Goal: Task Accomplishment & Management: Manage account settings

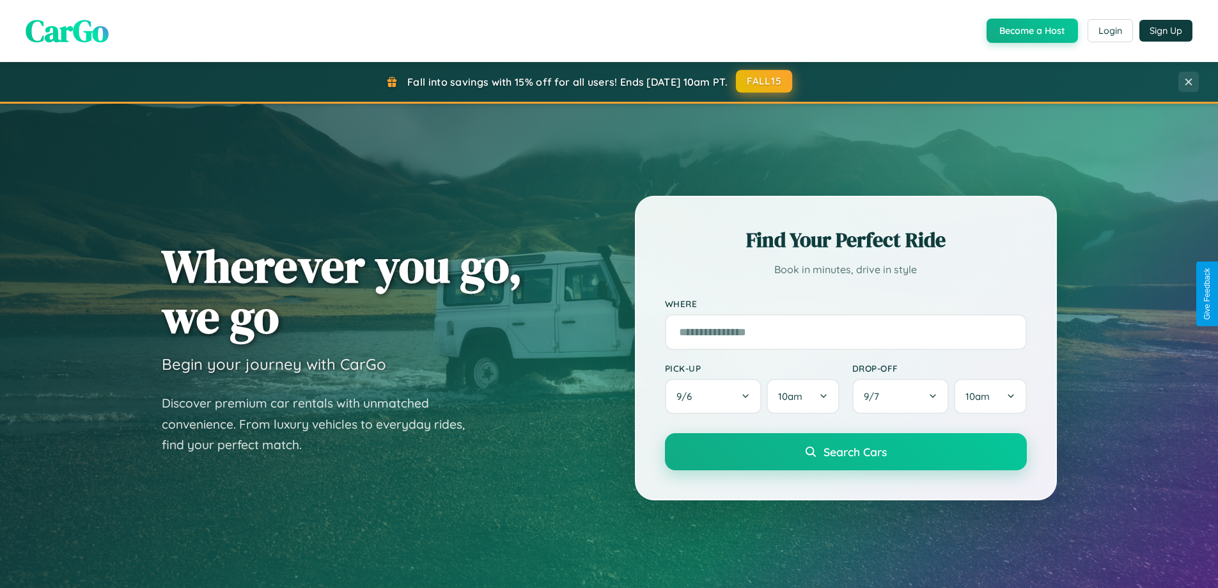
click at [765, 81] on button "FALL15" at bounding box center [764, 81] width 56 height 23
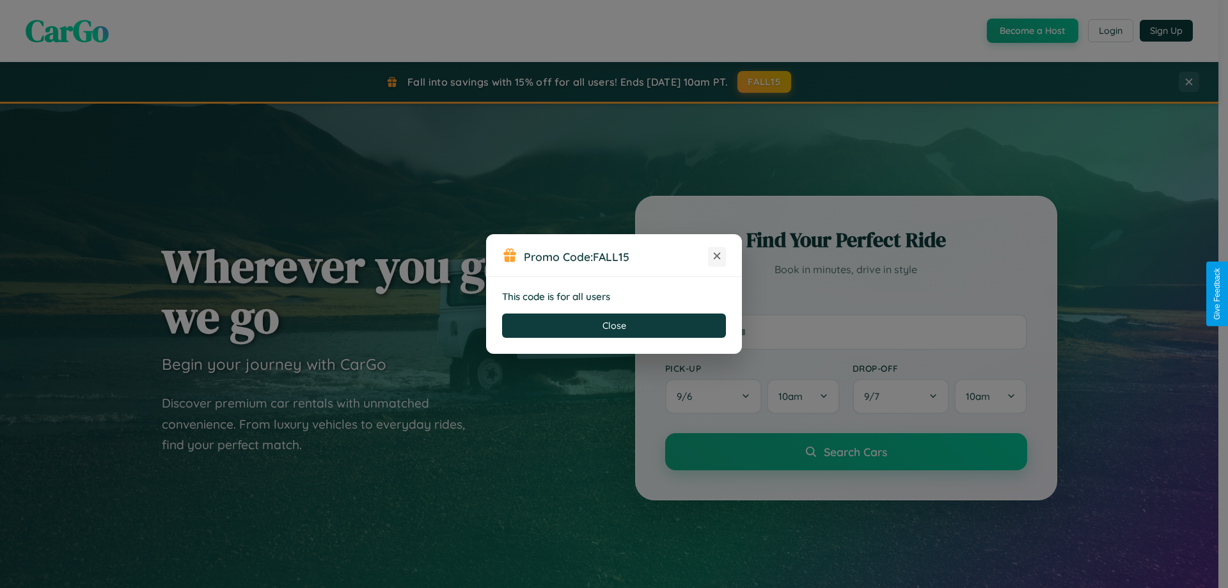
click at [717, 256] on icon at bounding box center [717, 255] width 13 height 13
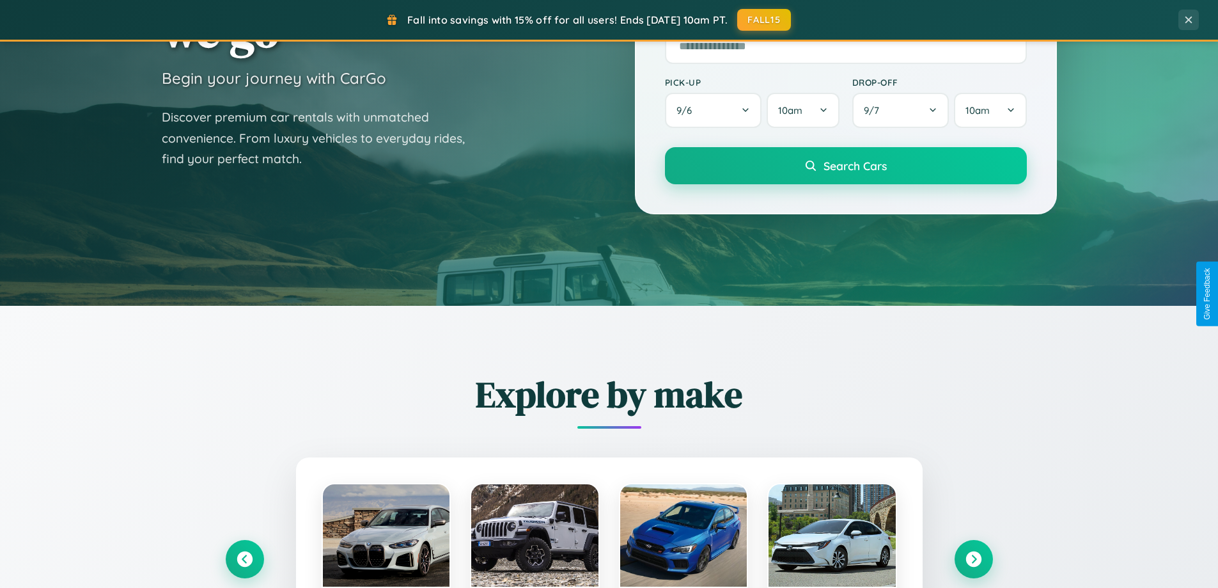
scroll to position [551, 0]
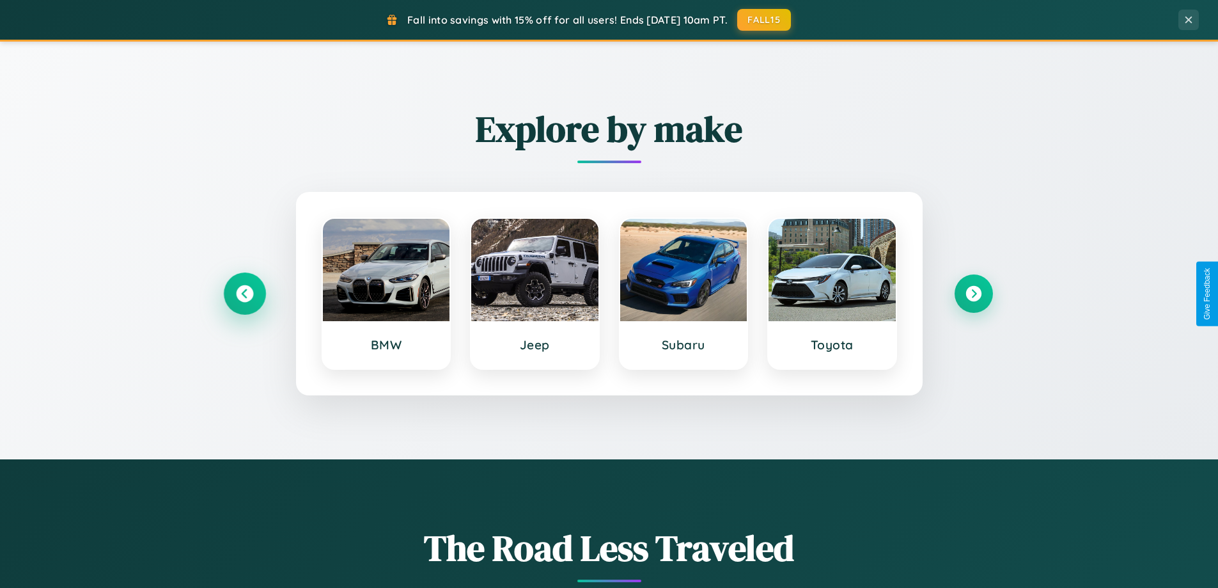
click at [244, 294] on icon at bounding box center [244, 293] width 17 height 17
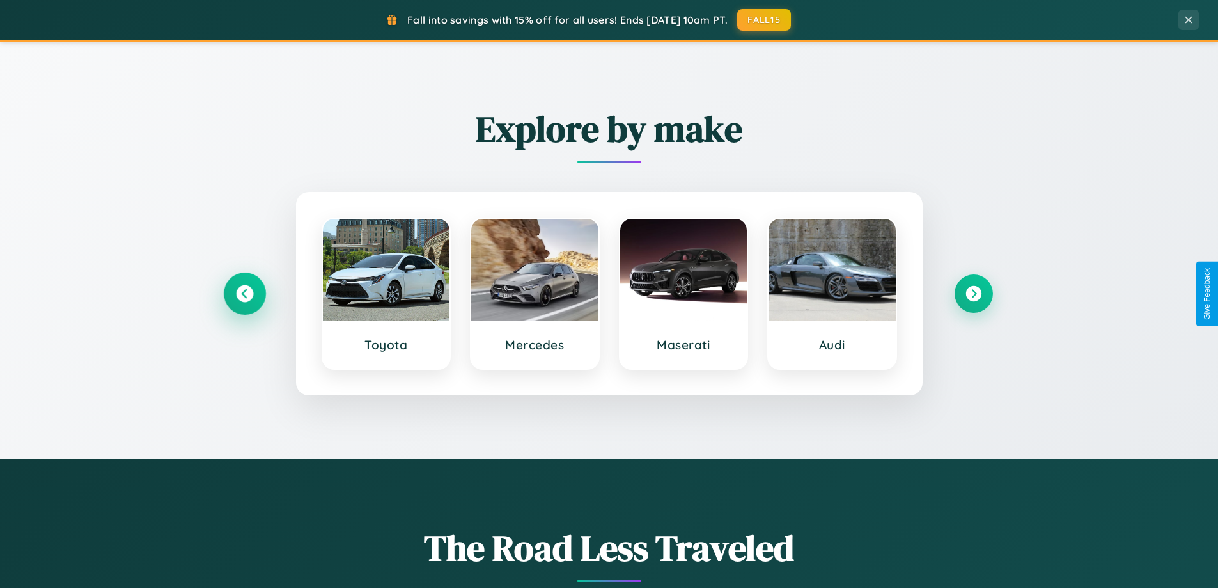
click at [244, 294] on icon at bounding box center [244, 293] width 17 height 17
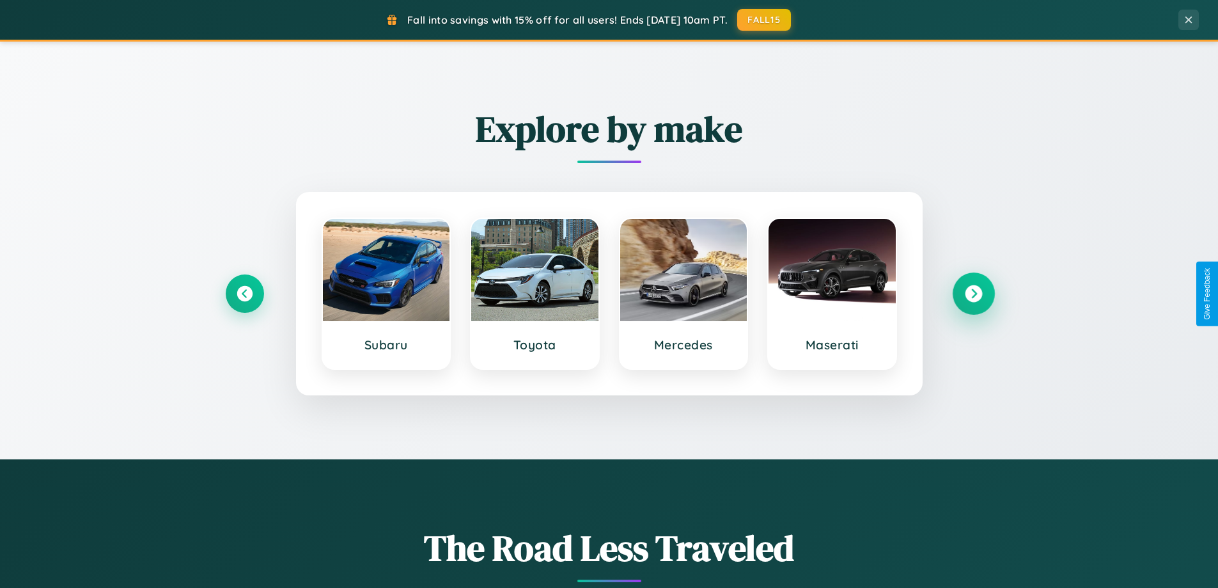
click at [973, 294] on icon at bounding box center [973, 293] width 17 height 17
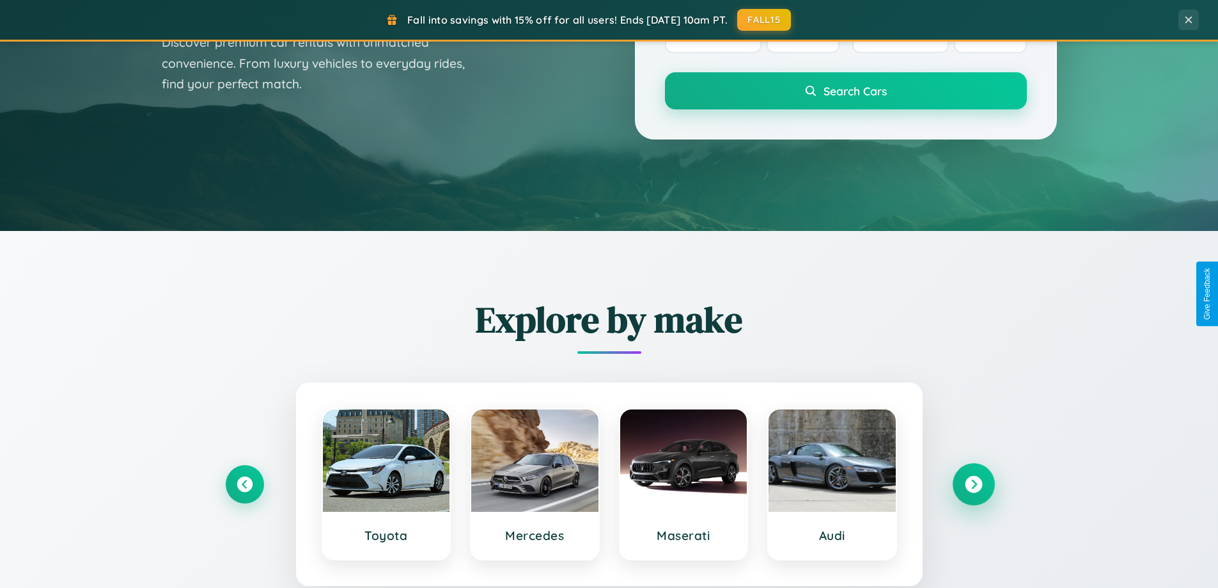
scroll to position [0, 0]
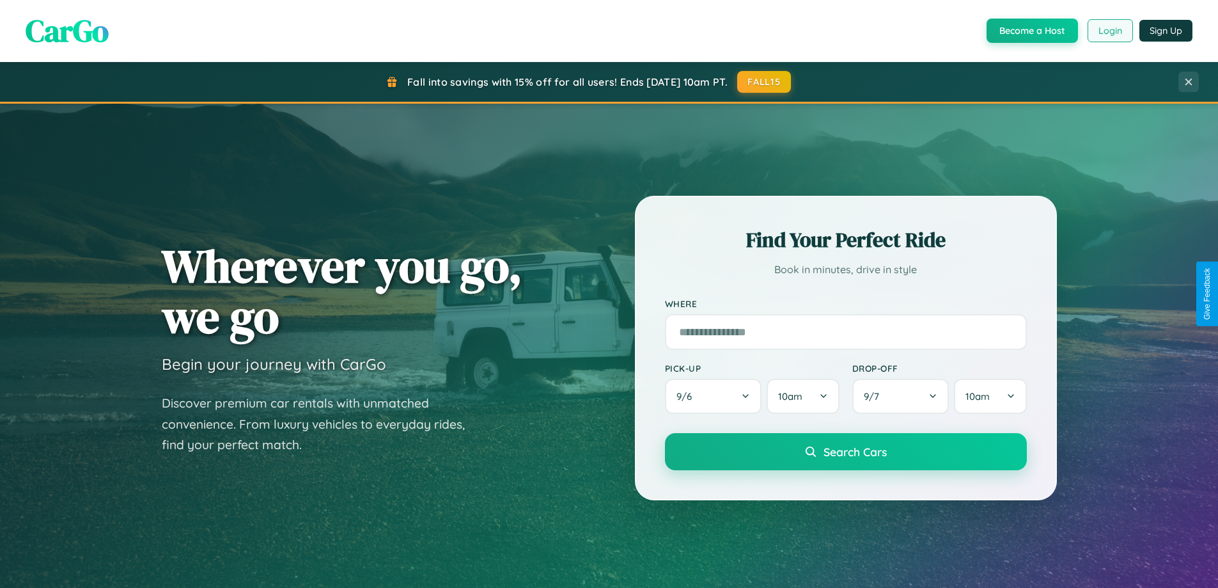
click at [1110, 31] on button "Login" at bounding box center [1110, 30] width 45 height 23
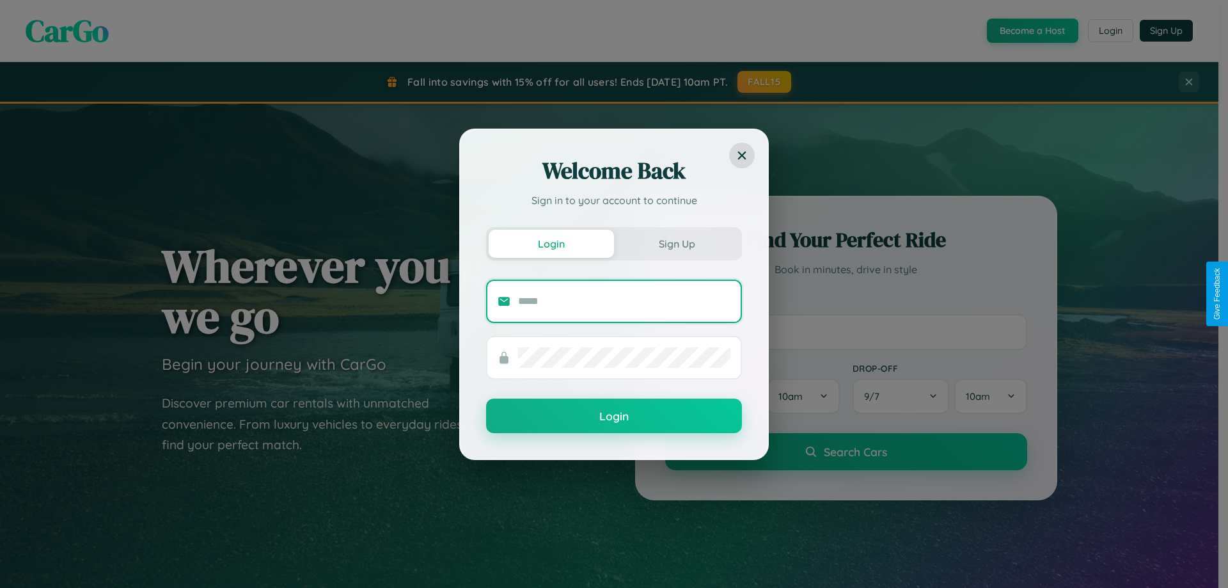
click at [624, 301] on input "text" at bounding box center [624, 301] width 212 height 20
type input "**********"
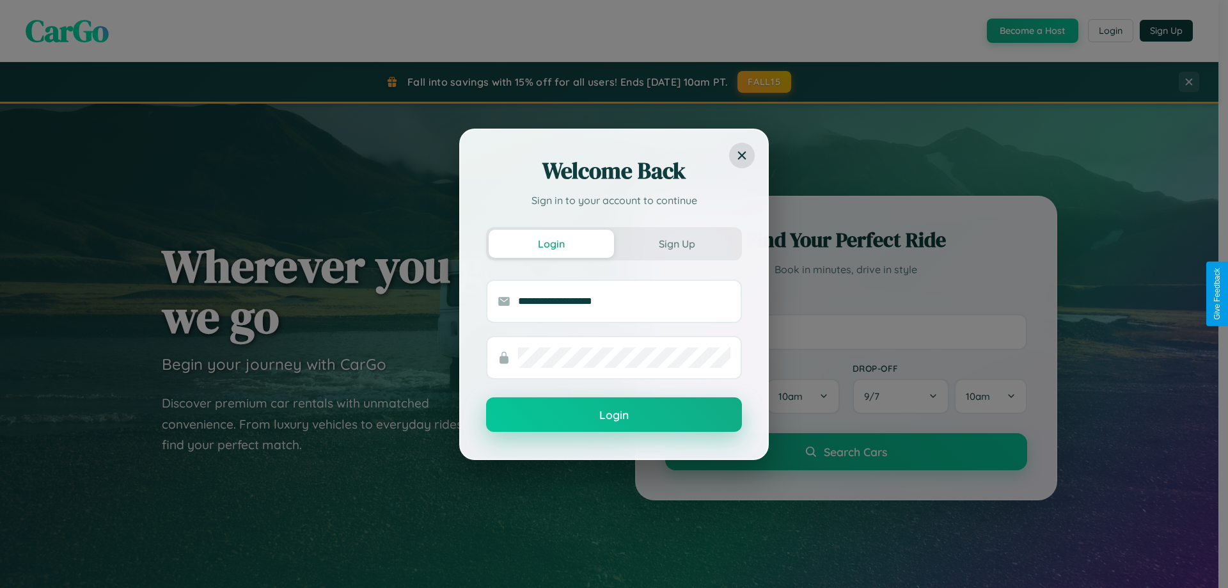
click at [614, 415] on button "Login" at bounding box center [614, 414] width 256 height 35
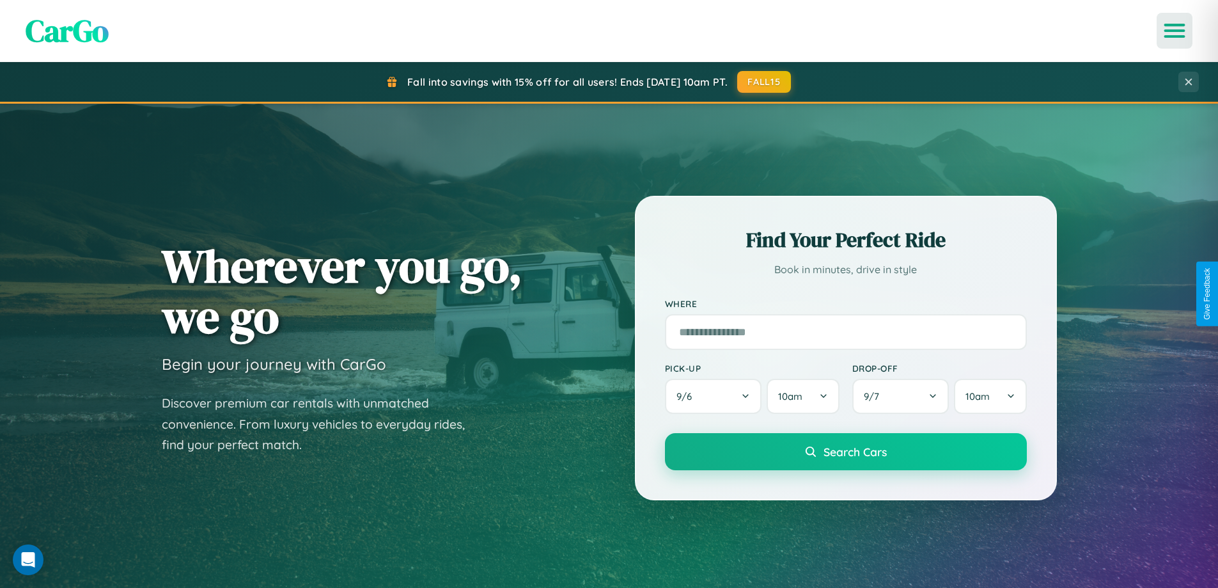
click at [1175, 31] on icon "Open menu" at bounding box center [1175, 31] width 19 height 12
